Goal: Navigation & Orientation: Find specific page/section

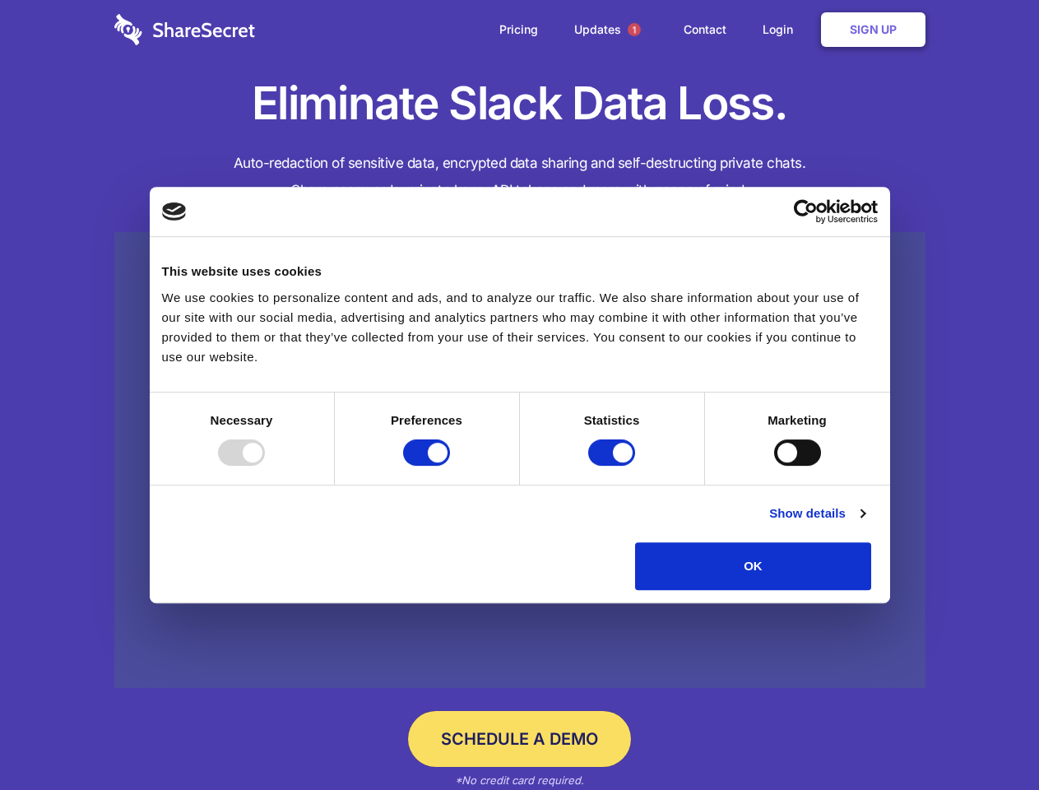
click at [265, 466] on div at bounding box center [241, 452] width 47 height 26
click at [450, 466] on input "Preferences" at bounding box center [426, 452] width 47 height 26
checkbox input "false"
click at [614, 466] on input "Statistics" at bounding box center [611, 452] width 47 height 26
checkbox input "false"
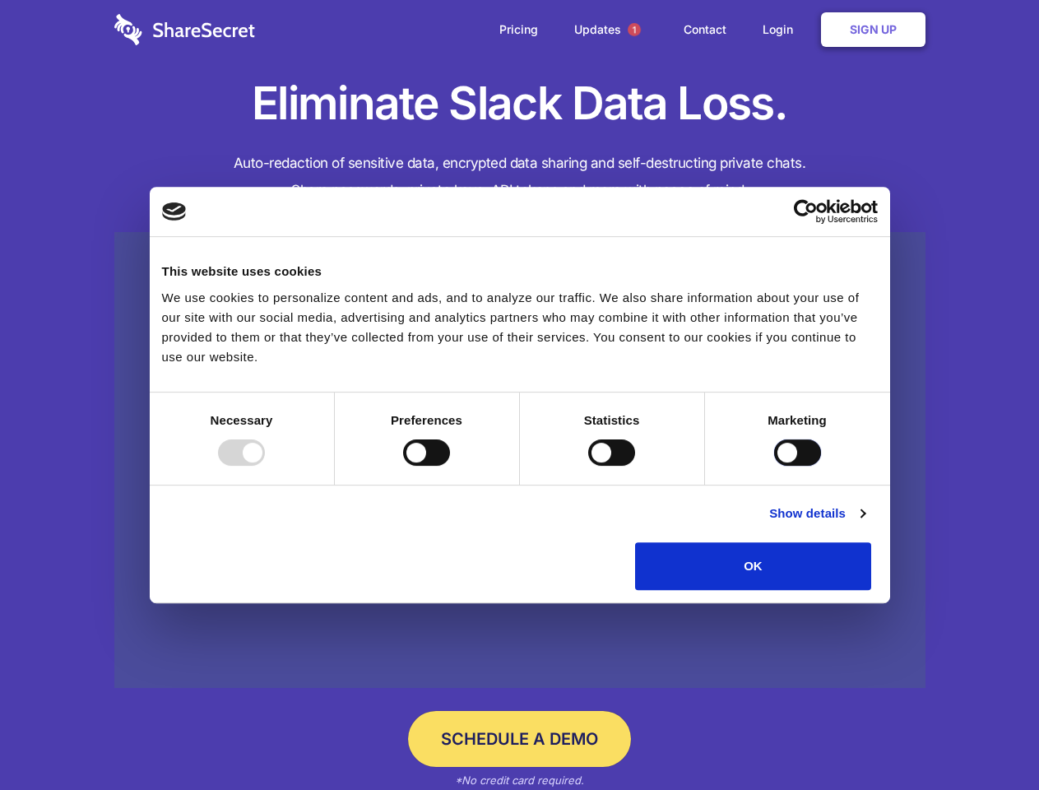
click at [774, 466] on input "Marketing" at bounding box center [797, 452] width 47 height 26
checkbox input "true"
click at [865, 523] on link "Show details" at bounding box center [816, 514] width 95 height 20
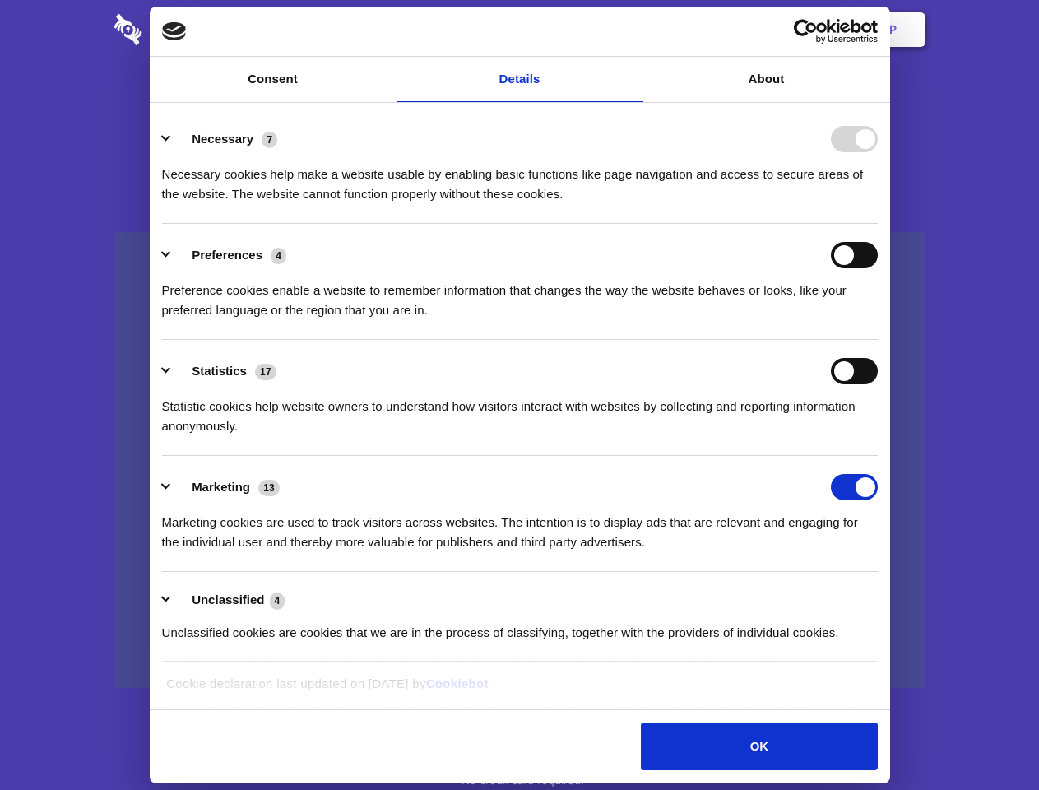
click at [878, 204] on div "Necessary cookies help make a website usable by enabling basic functions like p…" at bounding box center [520, 178] width 716 height 52
click at [634, 30] on span "1" at bounding box center [634, 29] width 13 height 13
